Goal: Check status: Check status

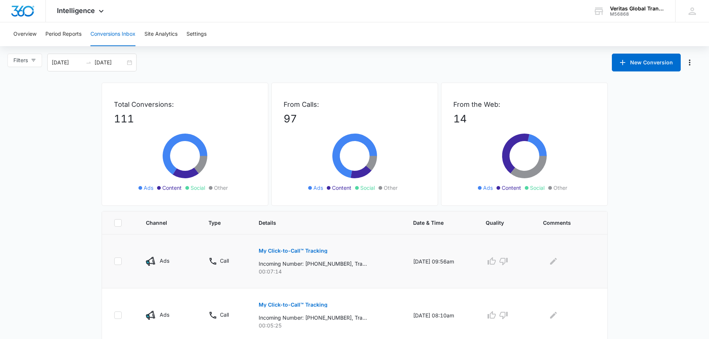
click at [286, 250] on p "My Click-to-Call™ Tracking" at bounding box center [293, 250] width 69 height 5
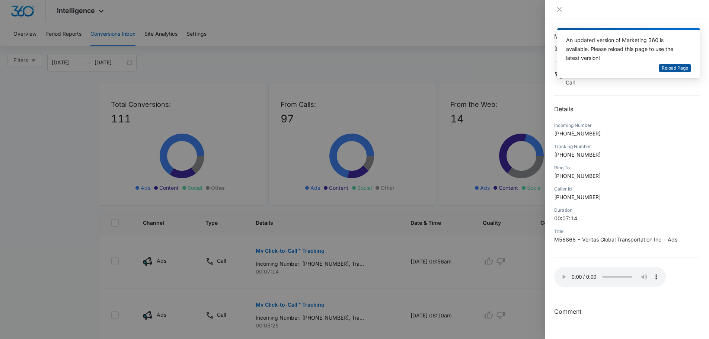
click at [673, 66] on span "Reload Page" at bounding box center [674, 68] width 26 height 7
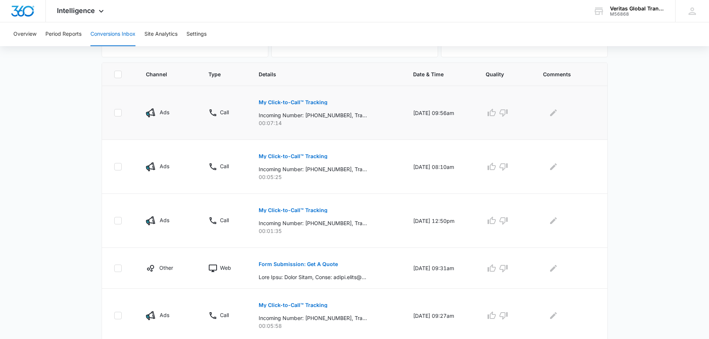
scroll to position [149, 0]
click at [277, 155] on p "My Click-to-Call™ Tracking" at bounding box center [293, 155] width 69 height 5
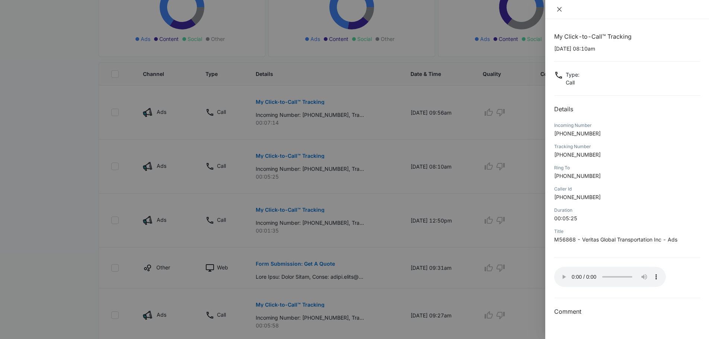
click at [555, 9] on button "Close" at bounding box center [559, 9] width 10 height 7
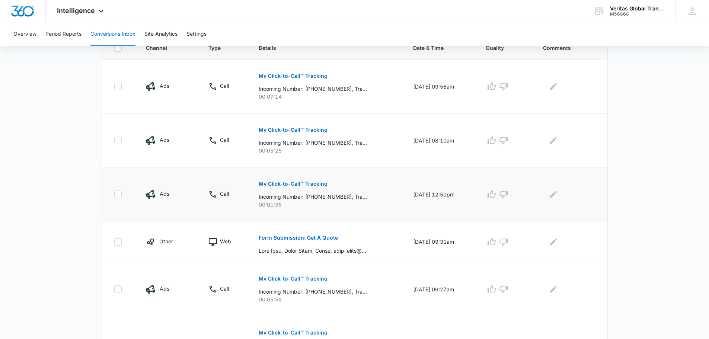
scroll to position [186, 0]
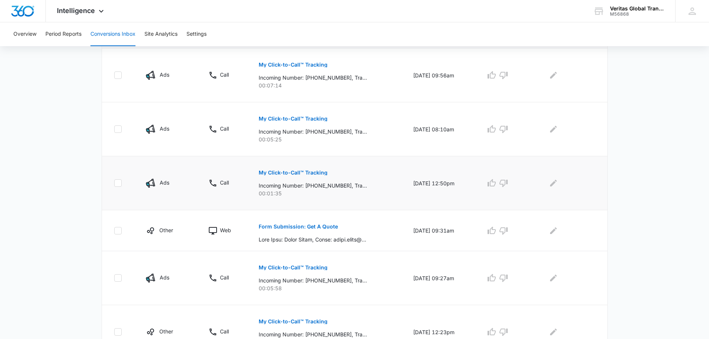
click at [300, 172] on p "My Click-to-Call™ Tracking" at bounding box center [293, 172] width 69 height 5
